Goal: Task Accomplishment & Management: Use online tool/utility

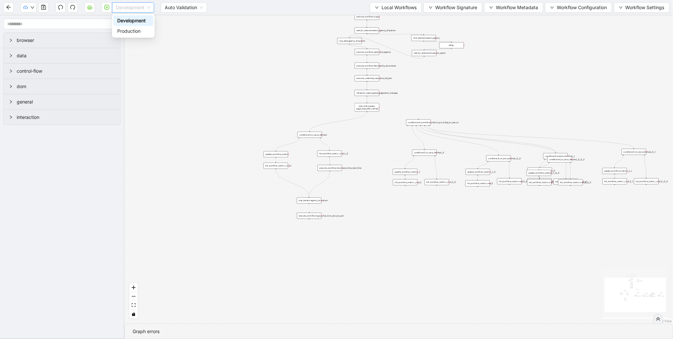
click at [151, 8] on div "Development" at bounding box center [133, 7] width 42 height 10
click at [141, 31] on div "Production" at bounding box center [133, 30] width 32 height 7
click at [108, 6] on icon "play-circle" at bounding box center [106, 7] width 5 height 5
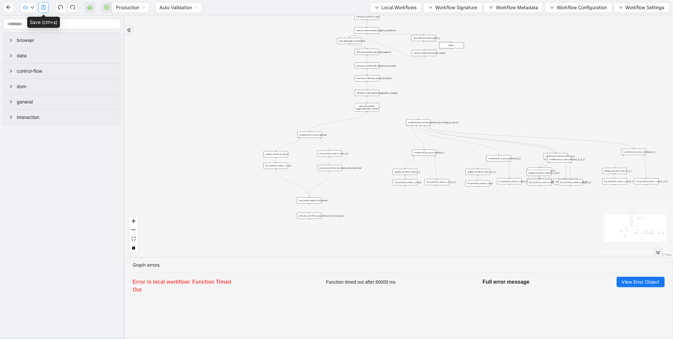
click at [43, 5] on icon "save" at bounding box center [43, 7] width 5 height 5
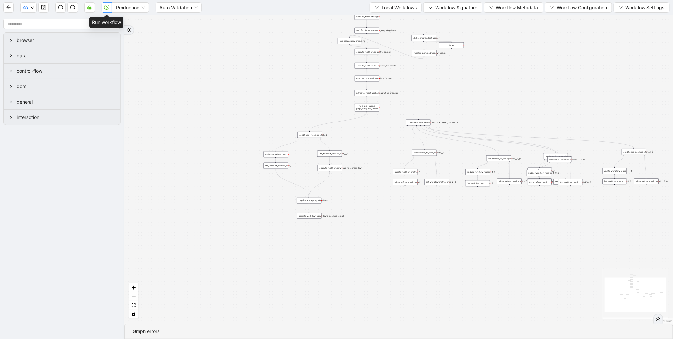
click at [106, 6] on icon "play-circle" at bounding box center [106, 7] width 5 height 5
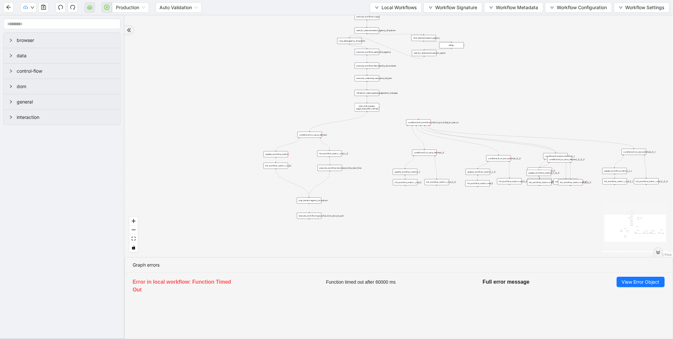
click at [387, 154] on div "trigger execute_workflow:Login loop_data:credentials execute_workflow:download_…" at bounding box center [398, 136] width 548 height 242
click at [397, 13] on div "Production Auto Validation Local Workflows Workflow Signature Workflow Metadata…" at bounding box center [336, 7] width 673 height 15
click at [398, 10] on span "Local Workflows" at bounding box center [398, 7] width 35 height 7
click at [379, 18] on span "Select" at bounding box center [392, 19] width 43 height 7
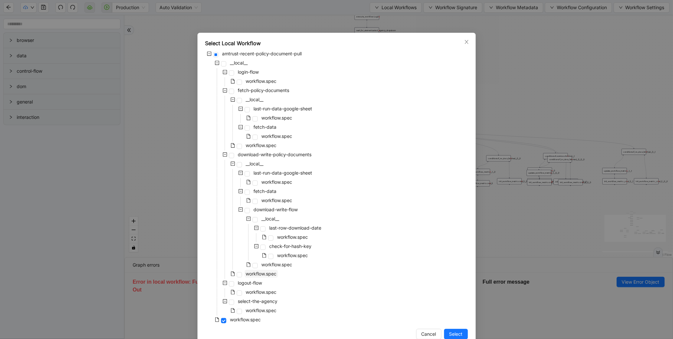
click at [262, 275] on span "workflow.spec" at bounding box center [261, 274] width 31 height 6
click at [452, 333] on span "Select" at bounding box center [455, 333] width 13 height 7
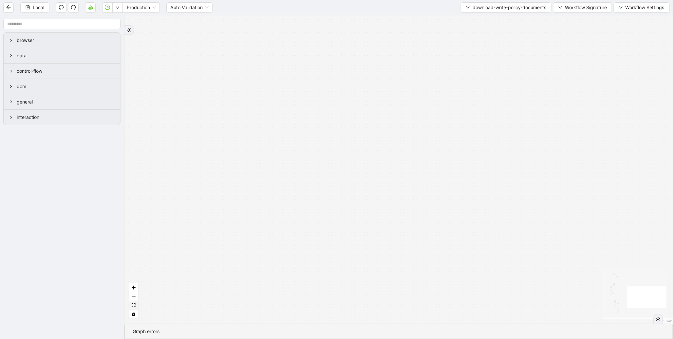
click at [132, 306] on icon "fit view" at bounding box center [134, 305] width 4 height 4
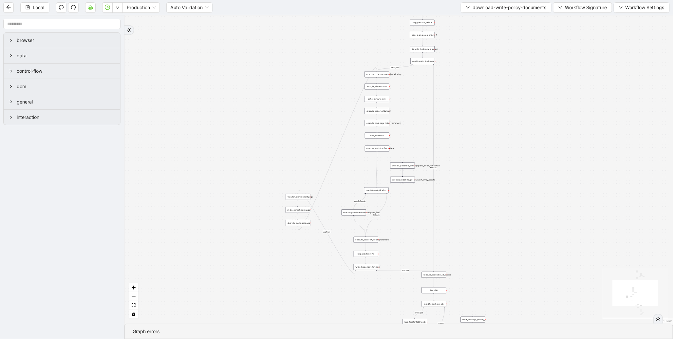
drag, startPoint x: 415, startPoint y: 100, endPoint x: 395, endPoint y: 84, distance: 24.9
click at [395, 84] on div "exitFrom fallback loopFrom fetch_row fallback fallback Required Title exitFrom …" at bounding box center [398, 169] width 548 height 308
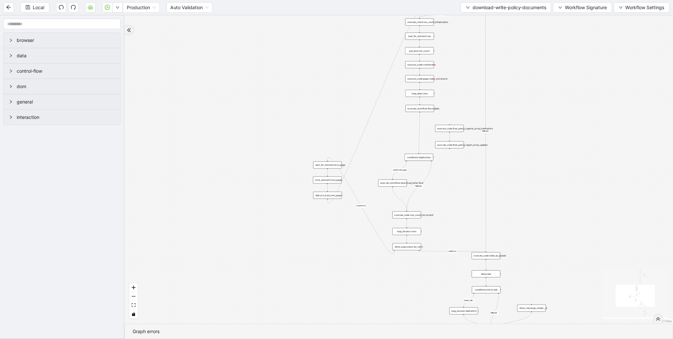
drag, startPoint x: 368, startPoint y: 205, endPoint x: 393, endPoint y: 107, distance: 101.1
click at [393, 107] on div "exitFrom fallback loopFrom fetch_row fallback fallback Required Title exitFrom …" at bounding box center [398, 169] width 548 height 308
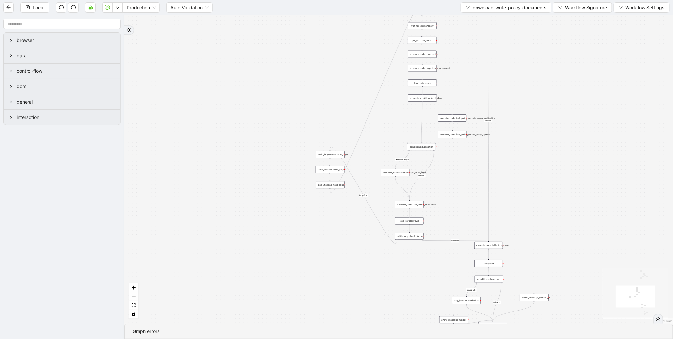
click at [372, 191] on div "exitFrom fallback loopFrom fetch_row fallback fallback Required Title exitFrom …" at bounding box center [398, 169] width 548 height 308
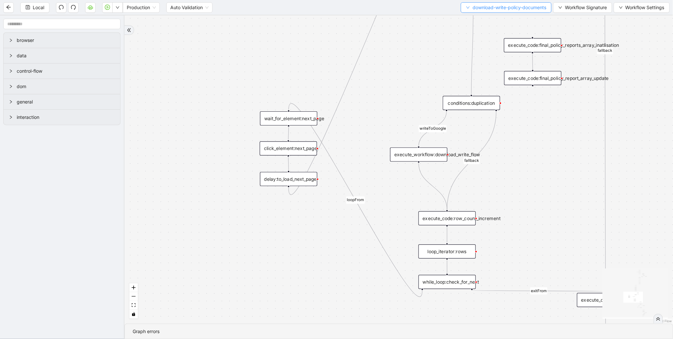
click at [514, 11] on span "download-write-policy-documents" at bounding box center [509, 7] width 74 height 7
click at [493, 20] on span "Select" at bounding box center [504, 19] width 82 height 7
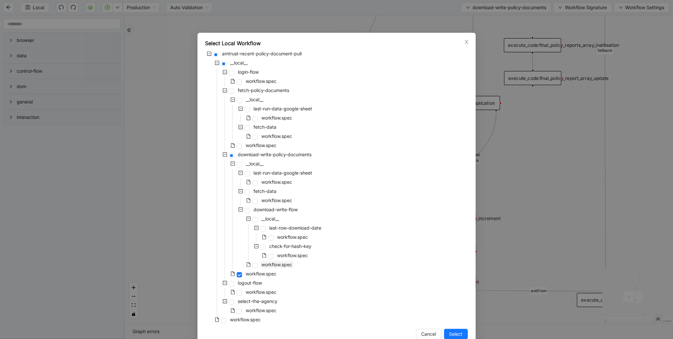
click at [272, 266] on span "workflow.spec" at bounding box center [277, 265] width 31 height 6
click at [452, 335] on span "Select" at bounding box center [455, 333] width 13 height 7
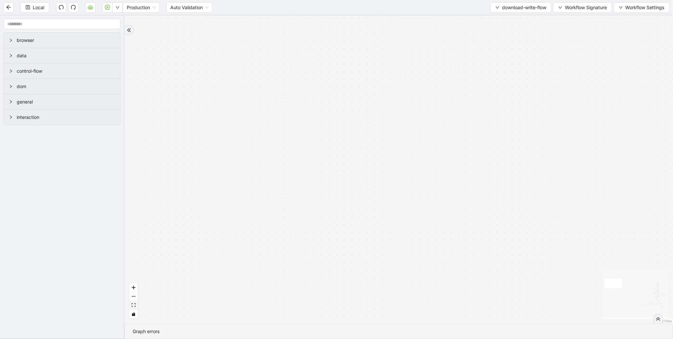
click at [134, 307] on button "fit view" at bounding box center [133, 305] width 9 height 9
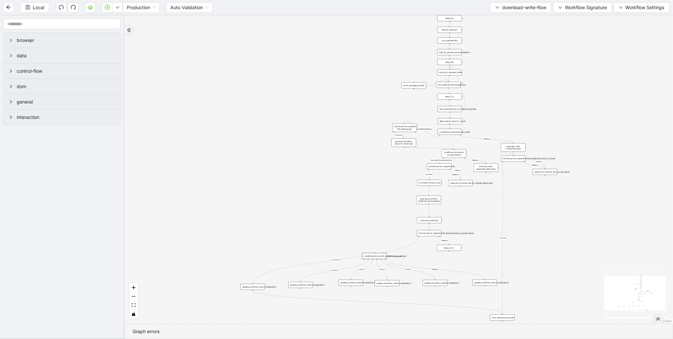
drag, startPoint x: 343, startPoint y: 196, endPoint x: 286, endPoint y: 230, distance: 66.5
click at [286, 230] on div "success fallback fallback fallback fallback isDownloadFileValidType success Doc…" at bounding box center [398, 169] width 548 height 308
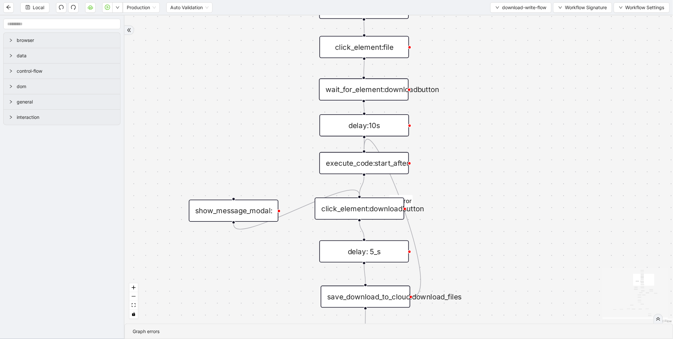
click at [357, 264] on div "success fallback fallback fallback fallback isDownloadFileValidType success Doc…" at bounding box center [398, 169] width 548 height 308
click at [367, 248] on div "delay: 5_s" at bounding box center [364, 251] width 90 height 22
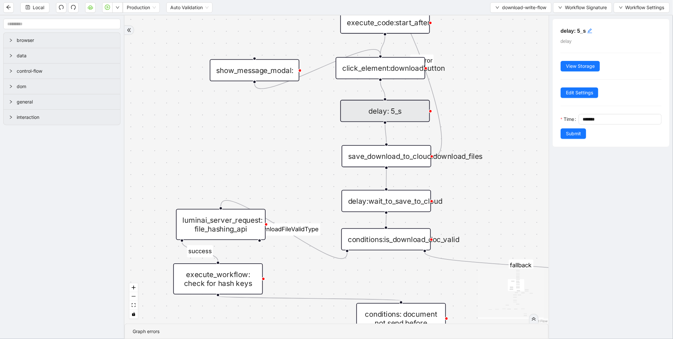
drag, startPoint x: 433, startPoint y: 230, endPoint x: 457, endPoint y: 73, distance: 159.7
click at [457, 73] on div "success fallback fallback fallback fallback isDownloadFileValidType success Doc…" at bounding box center [336, 169] width 424 height 308
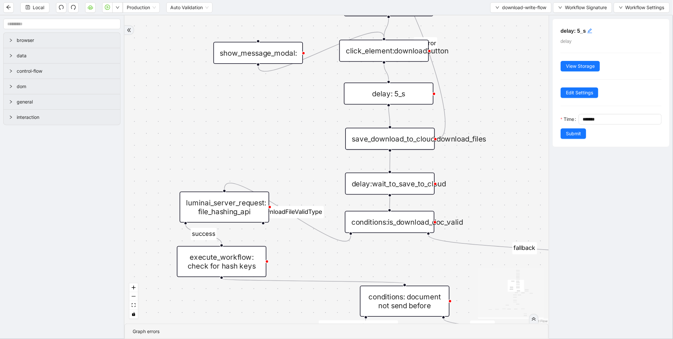
click at [410, 134] on div "save_download_to_cloud:download_files" at bounding box center [390, 139] width 90 height 22
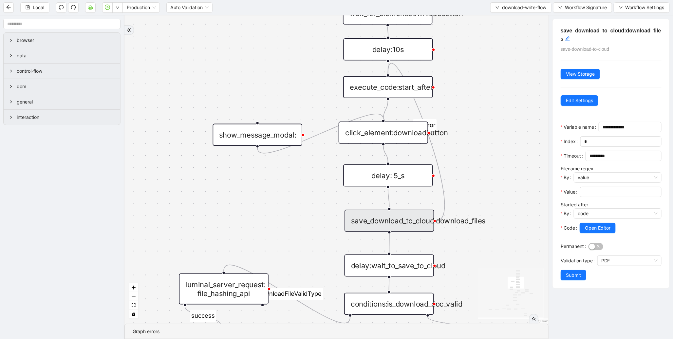
drag, startPoint x: 303, startPoint y: 92, endPoint x: 302, endPoint y: 204, distance: 112.0
click at [302, 204] on div "success fallback fallback fallback fallback isDownloadFileValidType success Doc…" at bounding box center [336, 169] width 424 height 308
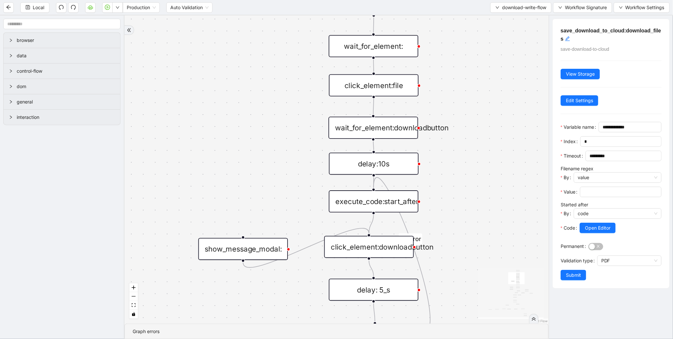
drag, startPoint x: 310, startPoint y: 99, endPoint x: 287, endPoint y: 210, distance: 113.8
click at [287, 210] on div "success fallback fallback fallback fallback isDownloadFileValidType success Doc…" at bounding box center [336, 169] width 424 height 308
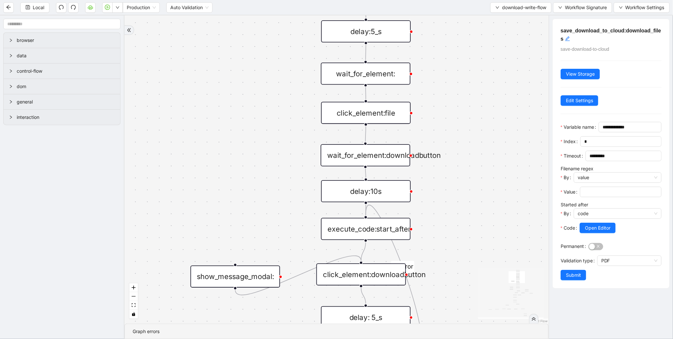
click at [342, 161] on div "wait_for_element:downloadbutton" at bounding box center [365, 155] width 90 height 22
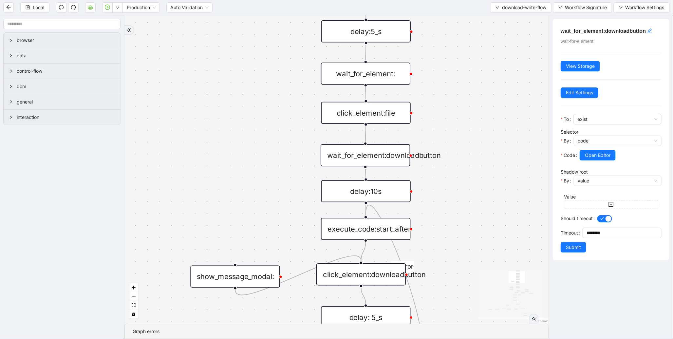
click at [357, 189] on div "delay:10s" at bounding box center [366, 191] width 90 height 22
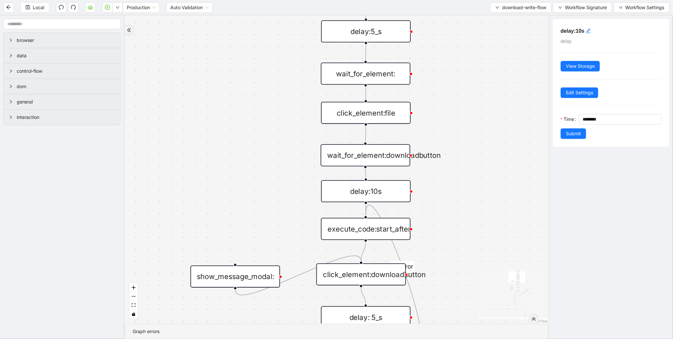
click at [380, 155] on div "wait_for_element:downloadbutton" at bounding box center [365, 155] width 90 height 22
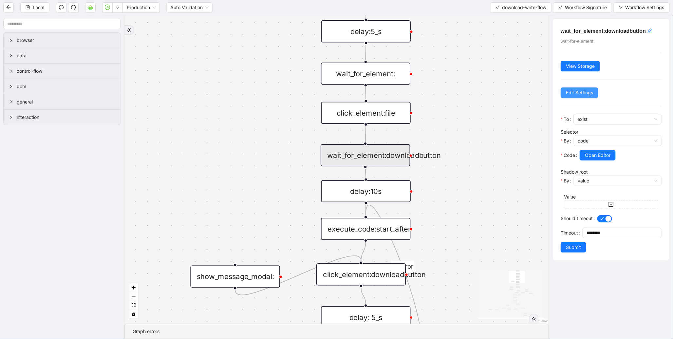
click at [578, 93] on span "Edit Settings" at bounding box center [579, 92] width 27 height 7
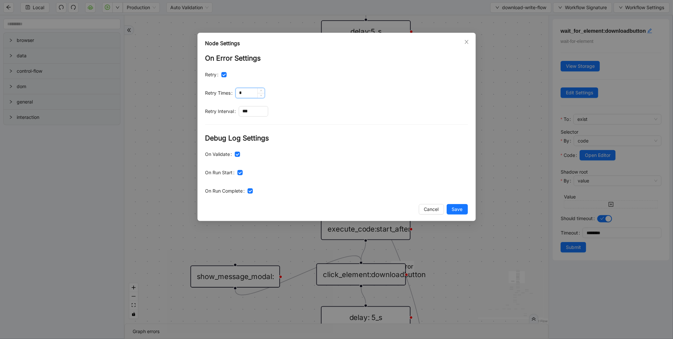
click at [249, 93] on input "*" at bounding box center [250, 93] width 29 height 10
type input "*"
click at [257, 110] on input "***" at bounding box center [253, 111] width 29 height 10
type input "****"
click at [464, 209] on button "Save" at bounding box center [456, 209] width 21 height 10
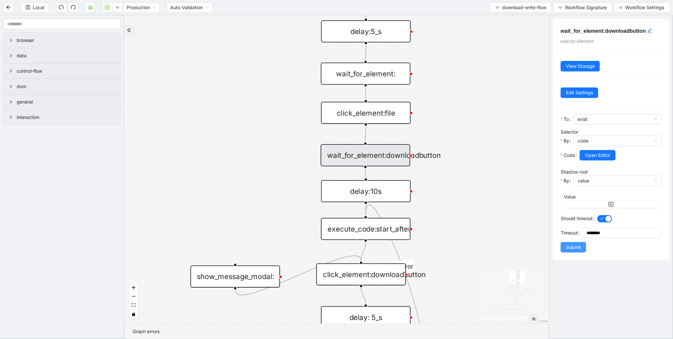
click at [570, 244] on span "Submit" at bounding box center [573, 247] width 15 height 7
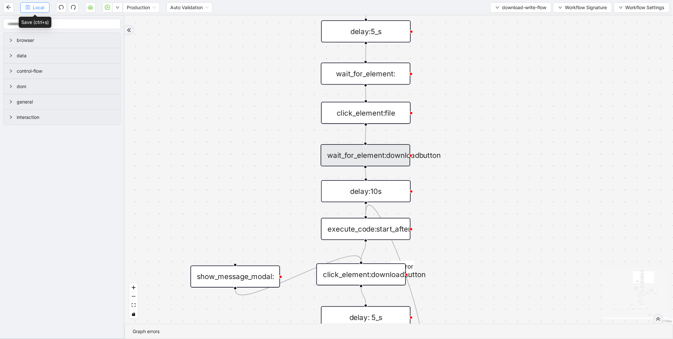
click at [39, 7] on span "Local" at bounding box center [38, 7] width 11 height 7
click at [108, 5] on icon "play-circle" at bounding box center [107, 7] width 5 height 5
click at [35, 11] on button "Local" at bounding box center [34, 7] width 29 height 10
click at [43, 8] on span "Local" at bounding box center [38, 7] width 11 height 7
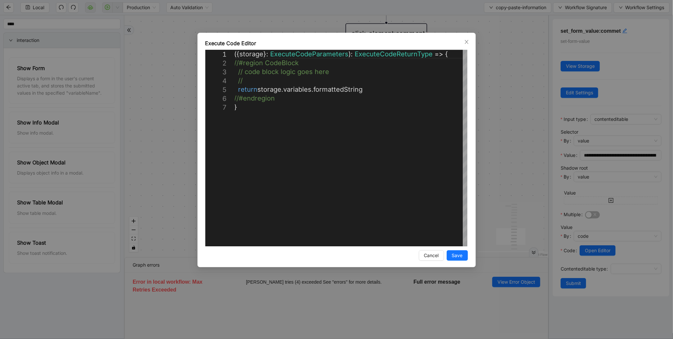
click at [469, 47] on div "**********" at bounding box center [336, 150] width 278 height 234
click at [467, 44] on icon "close" at bounding box center [466, 41] width 5 height 5
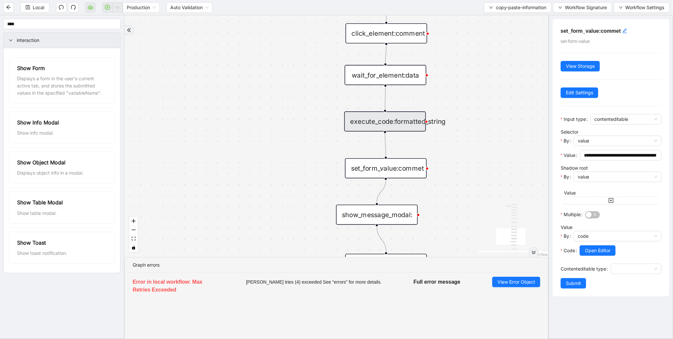
click at [482, 68] on div "trigger execute_code:info get_text:amount execute_code:payment wait_for_element…" at bounding box center [336, 136] width 424 height 242
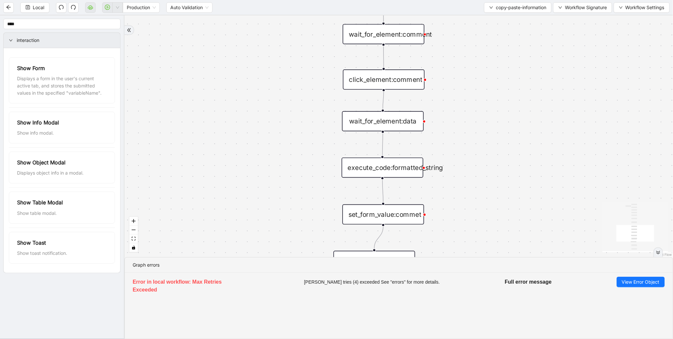
drag, startPoint x: 466, startPoint y: 92, endPoint x: 462, endPoint y: 147, distance: 55.5
click at [462, 147] on div "trigger execute_code:info get_text:amount execute_code:payment wait_for_element…" at bounding box center [398, 136] width 548 height 242
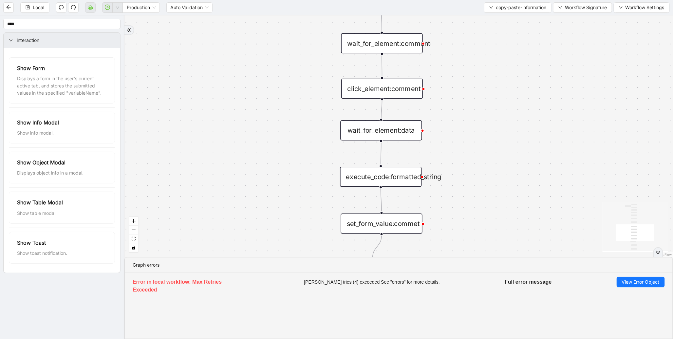
click at [407, 178] on div "execute_code:formatted_string" at bounding box center [381, 177] width 82 height 20
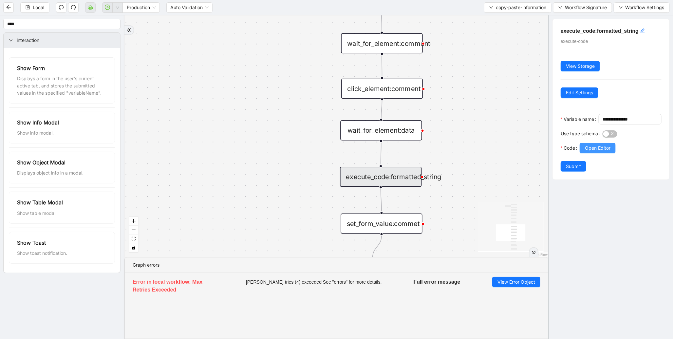
click at [600, 152] on span "Open Editor" at bounding box center [598, 147] width 26 height 7
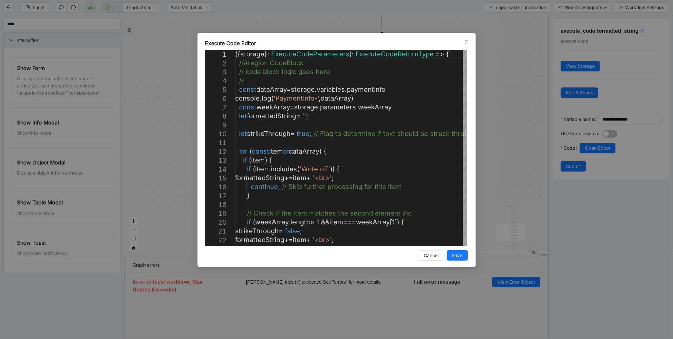
click at [522, 117] on div "Execute Code Editor 23 22 21 20 19 18 17 15 16 14 11 12 13 7 8 9 10 4 5 6 1 2 3…" at bounding box center [336, 169] width 673 height 339
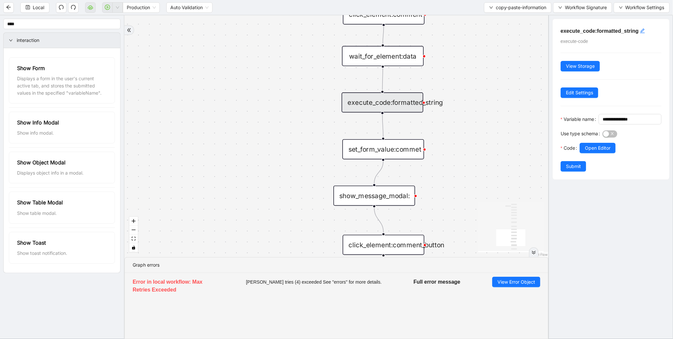
drag, startPoint x: 468, startPoint y: 187, endPoint x: 473, endPoint y: 76, distance: 111.1
click at [473, 76] on div "trigger execute_code:info get_text:amount execute_code:payment wait_for_element…" at bounding box center [336, 136] width 424 height 242
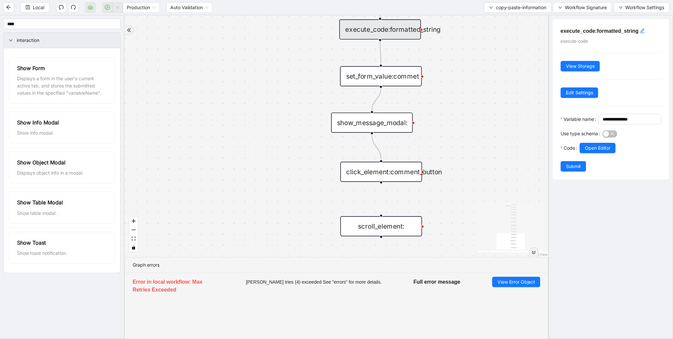
drag, startPoint x: 458, startPoint y: 195, endPoint x: 461, endPoint y: 185, distance: 10.2
click at [461, 185] on div "trigger execute_code:info get_text:amount execute_code:payment wait_for_element…" at bounding box center [336, 136] width 424 height 242
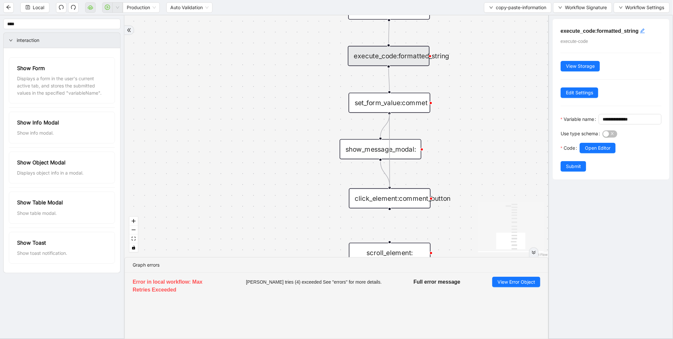
drag, startPoint x: 390, startPoint y: 114, endPoint x: 394, endPoint y: 186, distance: 71.8
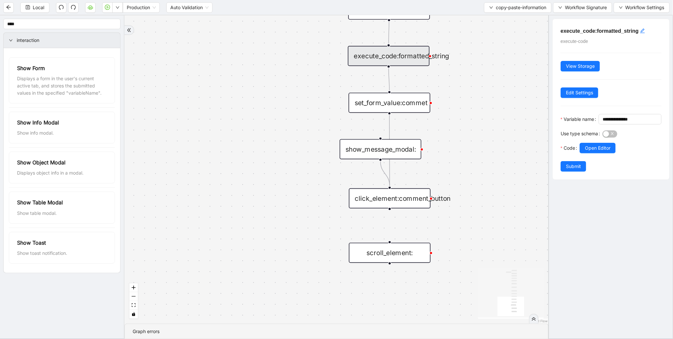
drag, startPoint x: 384, startPoint y: 138, endPoint x: 373, endPoint y: 149, distance: 16.0
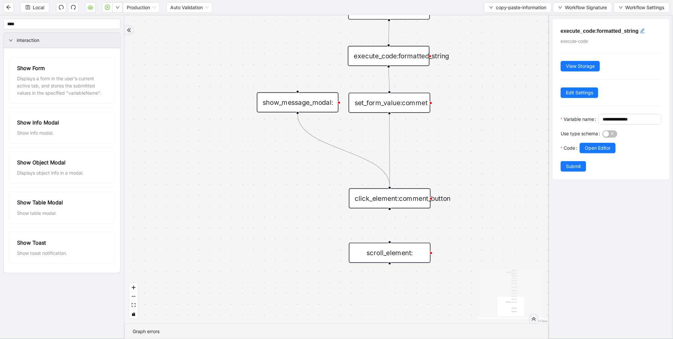
drag, startPoint x: 373, startPoint y: 149, endPoint x: 290, endPoint y: 102, distance: 95.1
click at [290, 102] on div "show_message_modal:" at bounding box center [298, 102] width 82 height 20
drag, startPoint x: 387, startPoint y: 66, endPoint x: 303, endPoint y: 94, distance: 87.9
drag, startPoint x: 298, startPoint y: 113, endPoint x: 385, endPoint y: 96, distance: 89.1
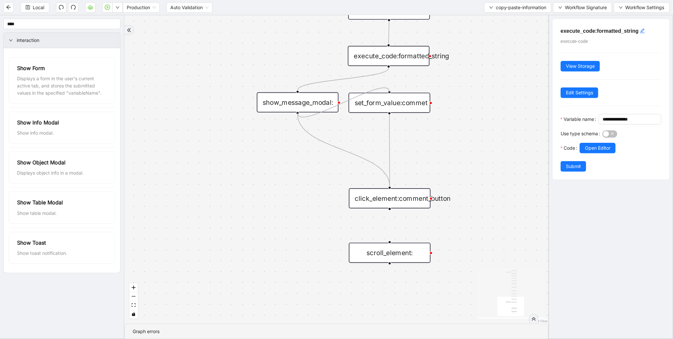
click at [402, 53] on div "execute_code:formatted_string" at bounding box center [389, 56] width 82 height 20
click at [585, 96] on span "Edit Settings" at bounding box center [579, 92] width 27 height 7
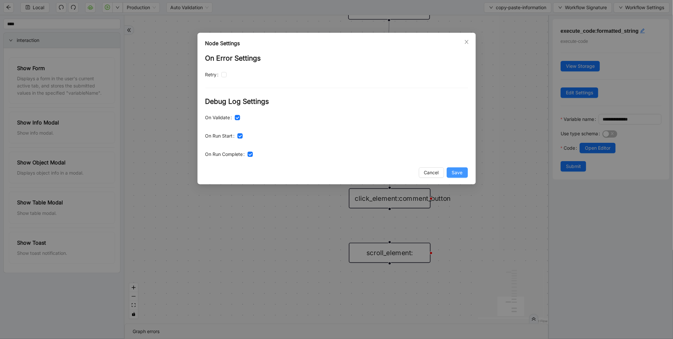
click at [463, 171] on button "Save" at bounding box center [456, 172] width 21 height 10
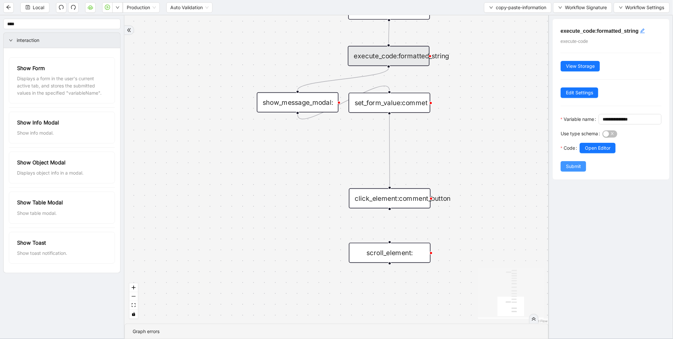
click at [577, 172] on button "Submit" at bounding box center [573, 166] width 26 height 10
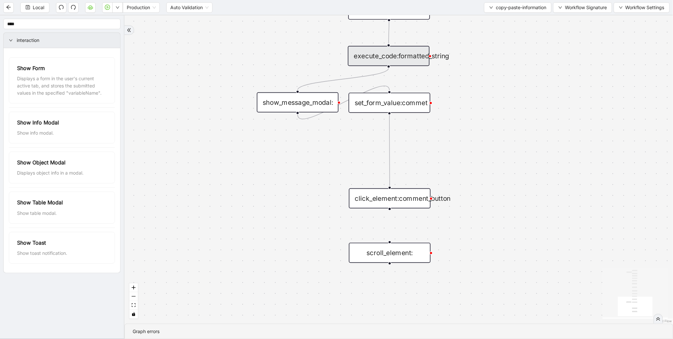
click at [188, 152] on div "trigger execute_code:info get_text:amount execute_code:payment wait_for_element…" at bounding box center [398, 169] width 548 height 308
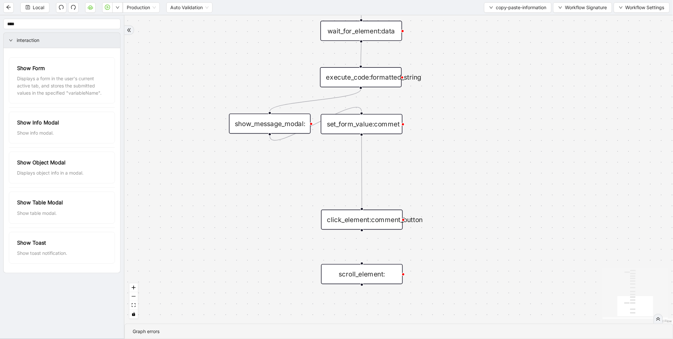
drag, startPoint x: 295, startPoint y: 146, endPoint x: 267, endPoint y: 168, distance: 35.6
click at [267, 168] on div "trigger execute_code:info get_text:amount execute_code:payment wait_for_element…" at bounding box center [398, 169] width 548 height 308
